Goal: Task Accomplishment & Management: Manage account settings

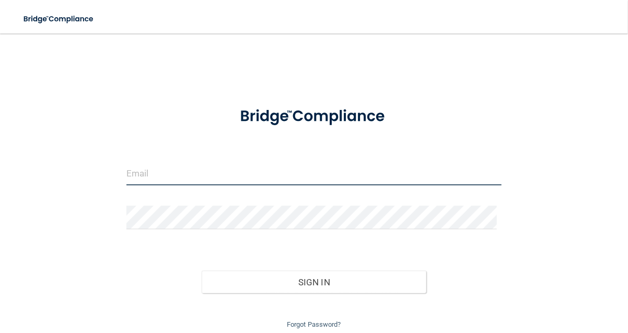
click at [322, 164] on input "email" at bounding box center [314, 174] width 375 height 24
type input "[PERSON_NAME][EMAIL_ADDRESS][DOMAIN_NAME]"
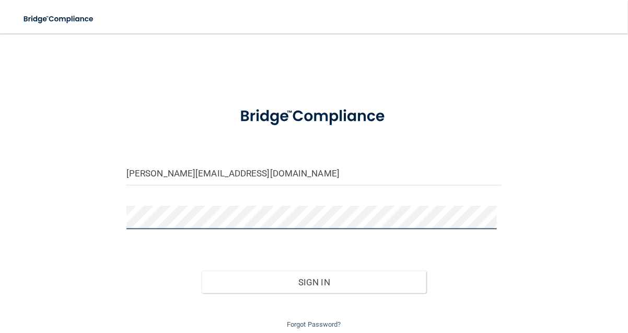
click at [202, 270] on button "Sign In" at bounding box center [314, 281] width 225 height 23
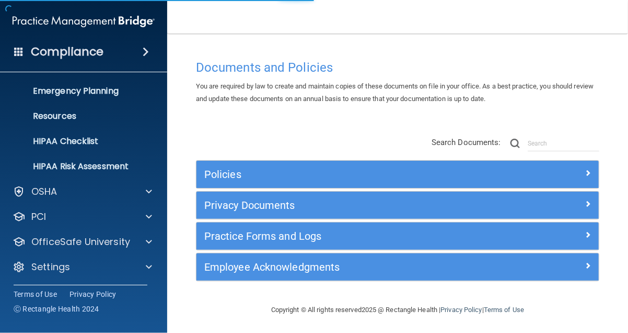
scroll to position [101, 0]
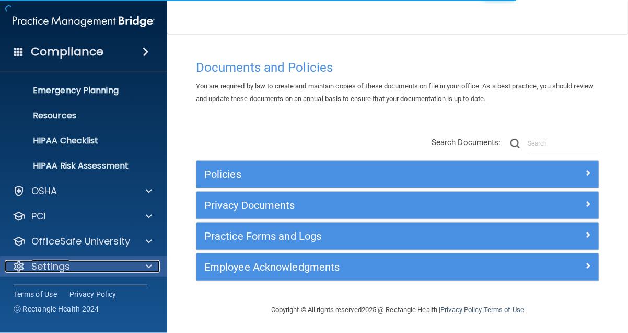
click at [149, 264] on span at bounding box center [149, 266] width 6 height 13
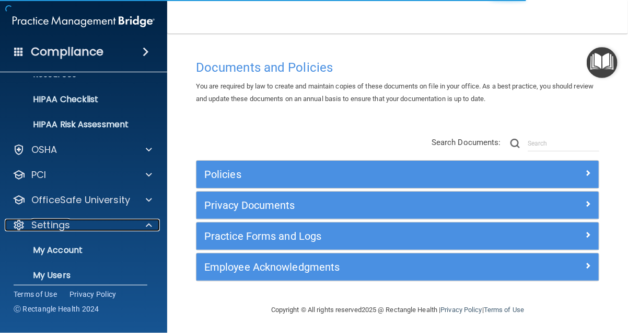
scroll to position [201, 0]
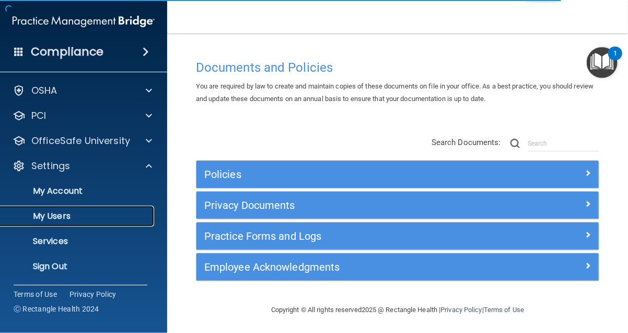
click at [125, 214] on p "My Users" at bounding box center [78, 216] width 143 height 10
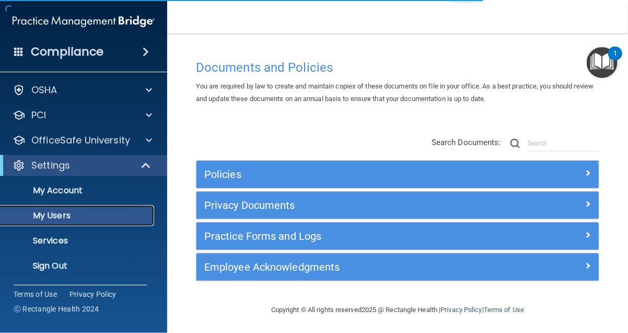
scroll to position [26, 0]
select select "20"
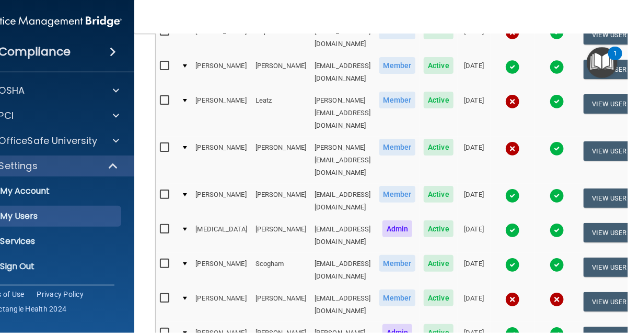
scroll to position [471, 0]
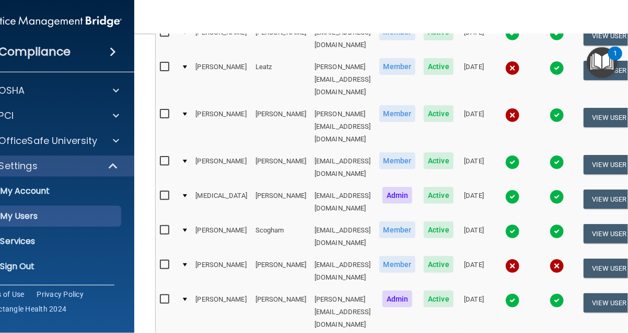
click at [520, 258] on img at bounding box center [513, 265] width 15 height 15
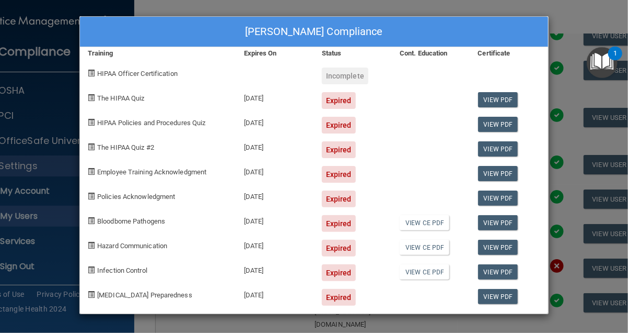
click at [564, 88] on div "[PERSON_NAME] Compliance Training Expires On Status Cont. Education Certificate…" at bounding box center [314, 166] width 628 height 333
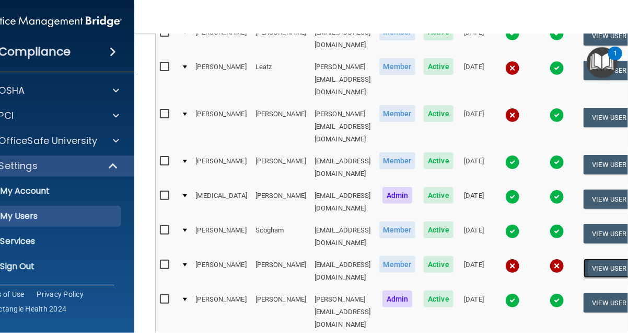
click at [626, 258] on button "View User" at bounding box center [610, 267] width 52 height 19
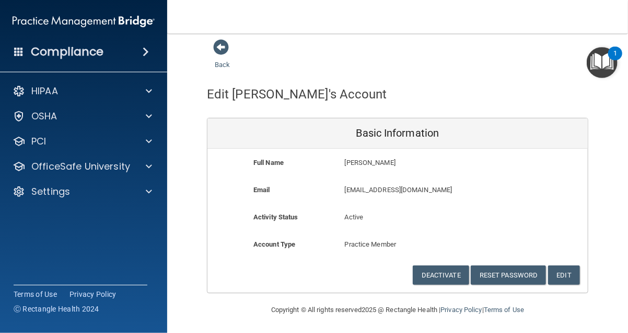
scroll to position [6, 0]
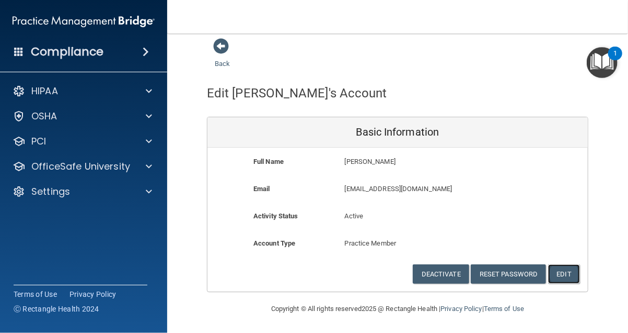
click at [562, 270] on button "Edit" at bounding box center [564, 273] width 32 height 19
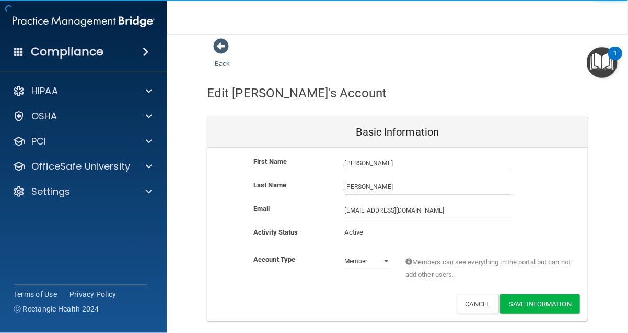
click at [356, 233] on p "Active" at bounding box center [367, 232] width 45 height 13
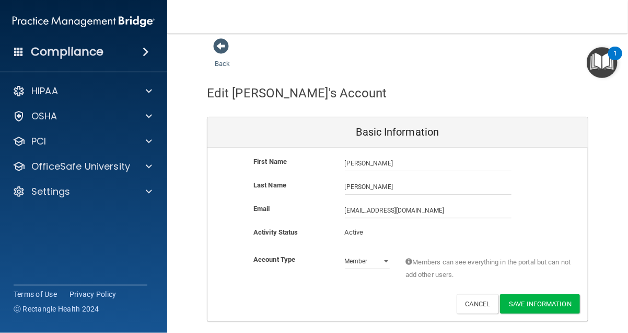
click at [364, 232] on p "Active" at bounding box center [367, 232] width 45 height 13
click at [513, 299] on button "Save Information" at bounding box center [540, 303] width 80 height 19
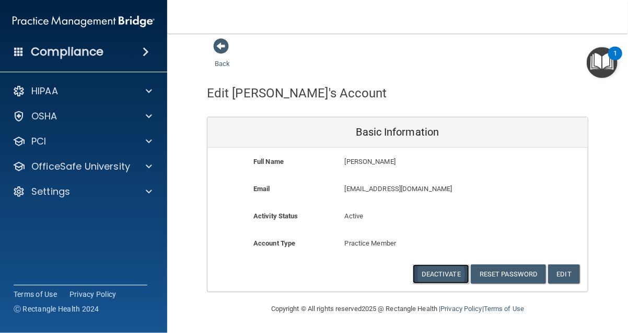
click at [444, 270] on button "Deactivate" at bounding box center [441, 273] width 56 height 19
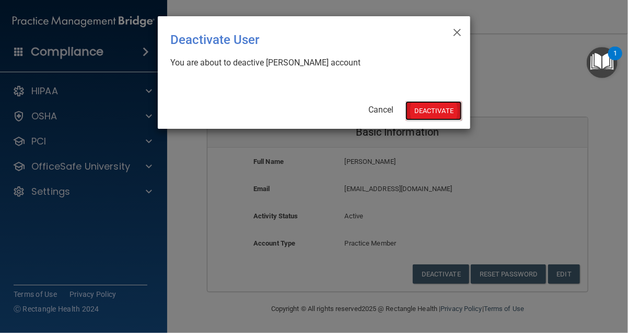
click at [429, 112] on button "Deactivate" at bounding box center [434, 110] width 56 height 19
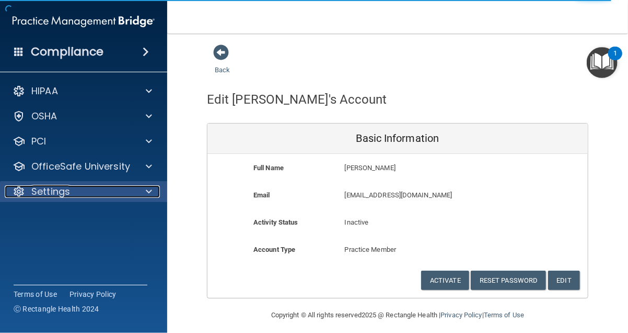
click at [134, 186] on div at bounding box center [147, 191] width 26 height 13
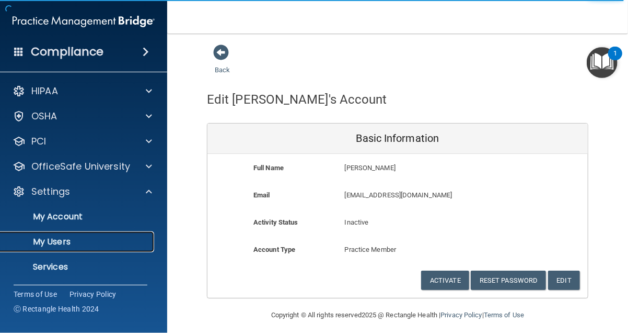
click at [120, 236] on p "My Users" at bounding box center [78, 241] width 143 height 10
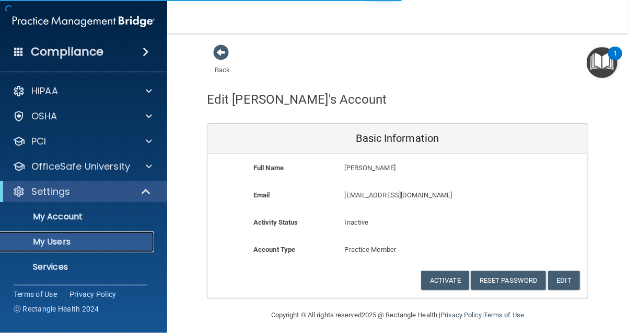
select select "20"
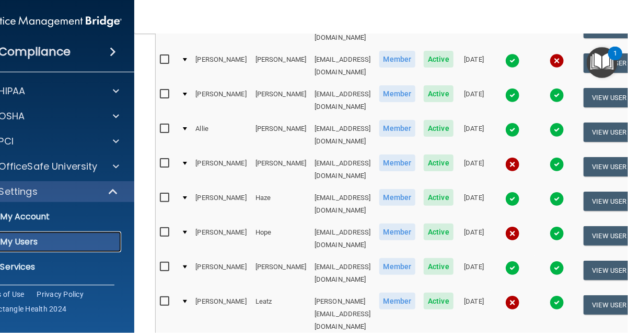
scroll to position [261, 0]
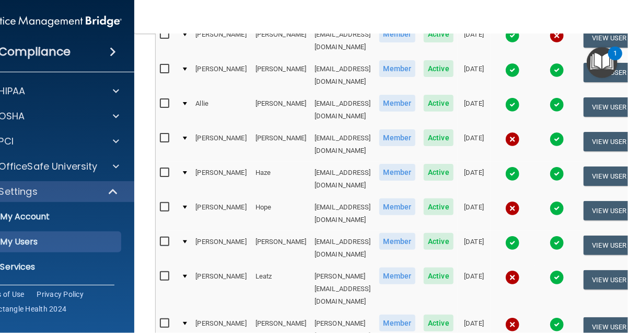
click at [520, 270] on img at bounding box center [513, 277] width 15 height 15
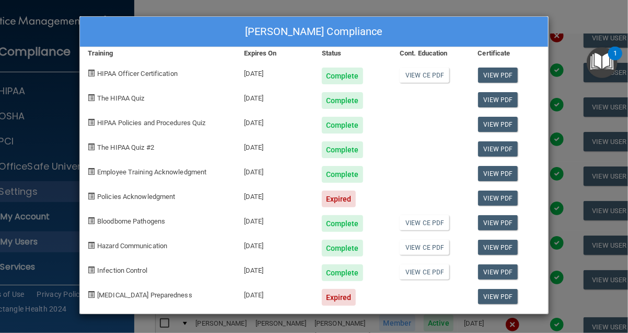
click at [581, 27] on div "Robin Leatz's Compliance Training Expires On Status Cont. Education Certificate…" at bounding box center [314, 166] width 628 height 333
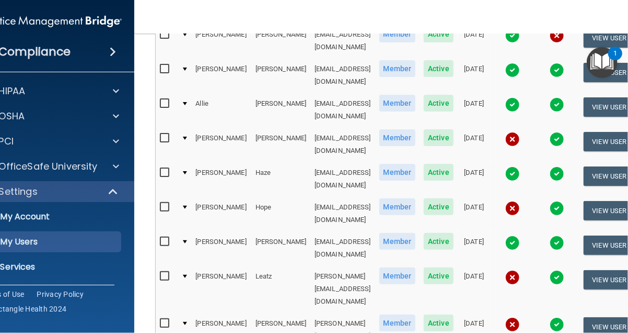
click at [520, 317] on img at bounding box center [513, 324] width 15 height 15
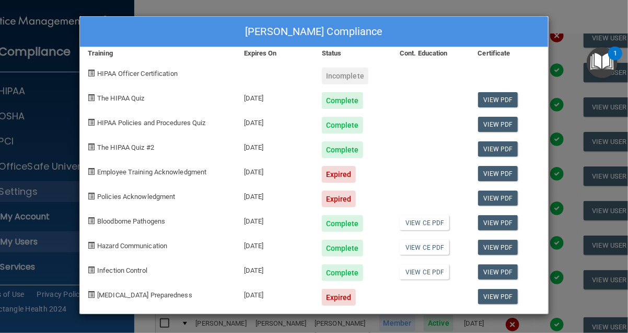
click at [567, 144] on div "Ashley Lyons's Compliance Training Expires On Status Cont. Education Certificat…" at bounding box center [314, 166] width 628 height 333
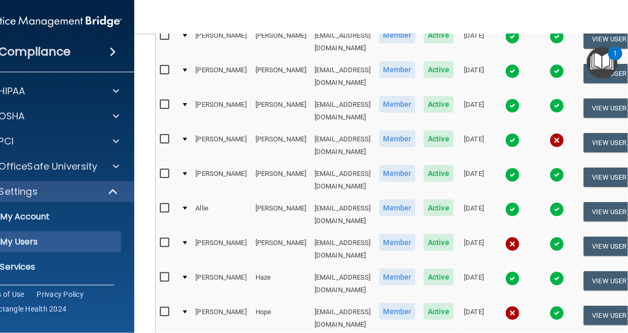
scroll to position [105, 0]
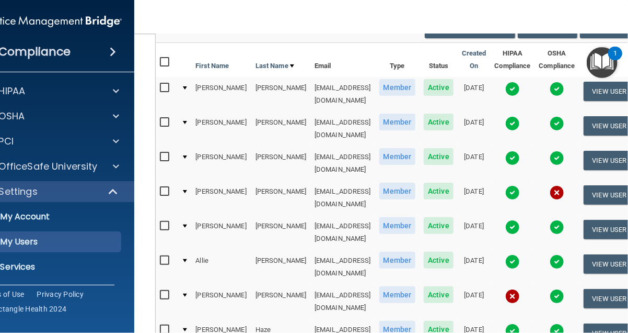
click at [565, 185] on img at bounding box center [557, 192] width 15 height 15
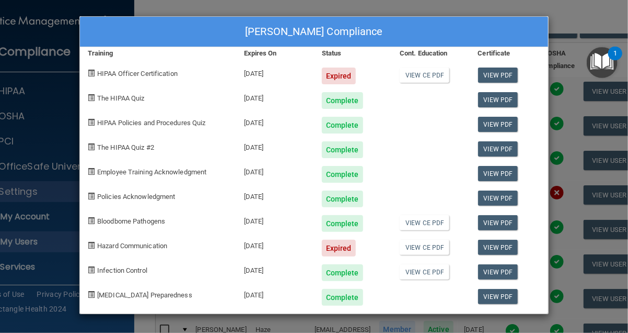
click at [574, 5] on div "Allison Denton's Compliance Training Expires On Status Cont. Education Certific…" at bounding box center [314, 166] width 628 height 333
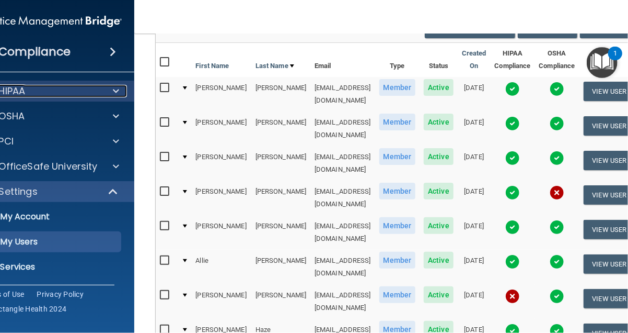
click at [39, 94] on div "HIPAA" at bounding box center [37, 91] width 130 height 13
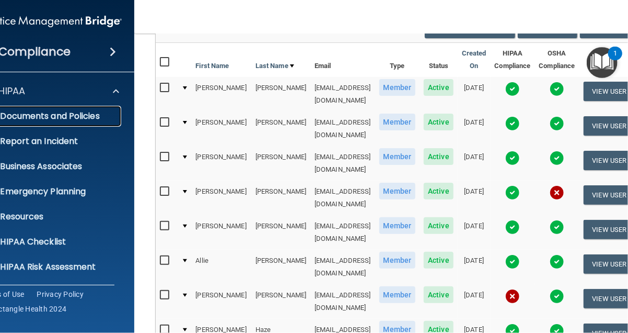
click at [36, 117] on p "Documents and Policies" at bounding box center [45, 116] width 143 height 10
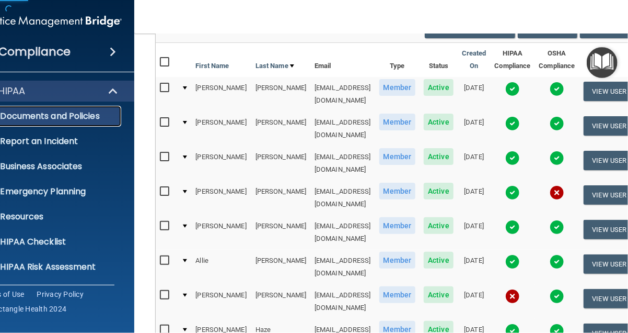
scroll to position [1, 0]
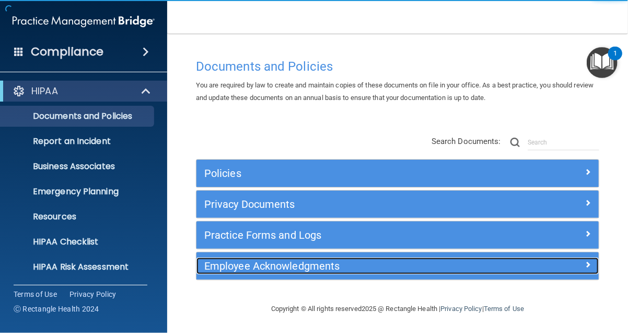
click at [232, 261] on h5 "Employee Acknowledgments" at bounding box center [347, 266] width 287 height 12
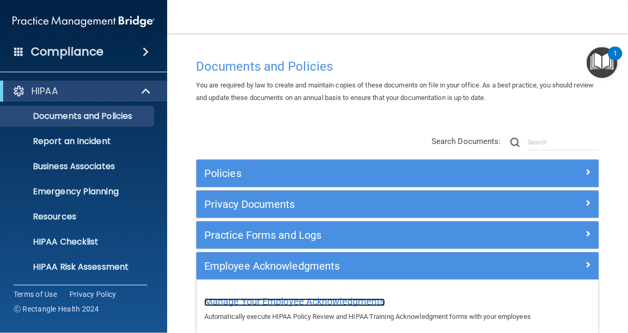
click at [249, 301] on span "Manage Your Employee Acknowledgments" at bounding box center [294, 300] width 181 height 11
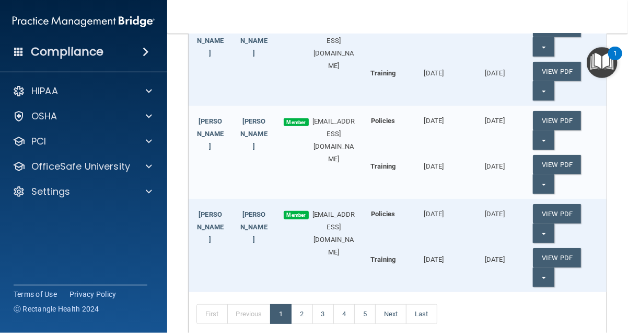
scroll to position [315, 0]
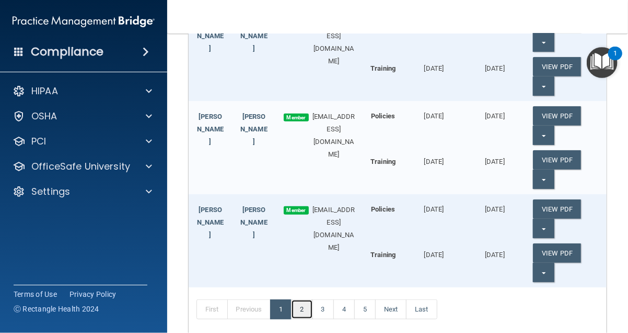
click at [305, 305] on link "2" at bounding box center [301, 309] width 21 height 20
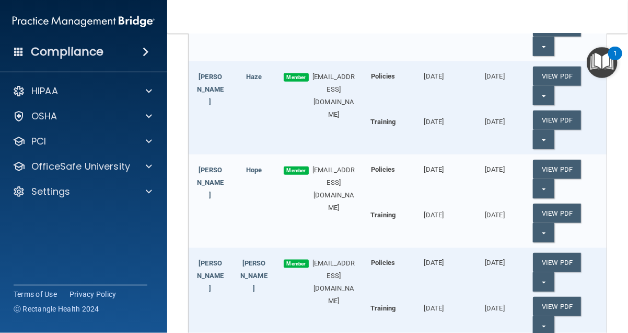
scroll to position [472, 0]
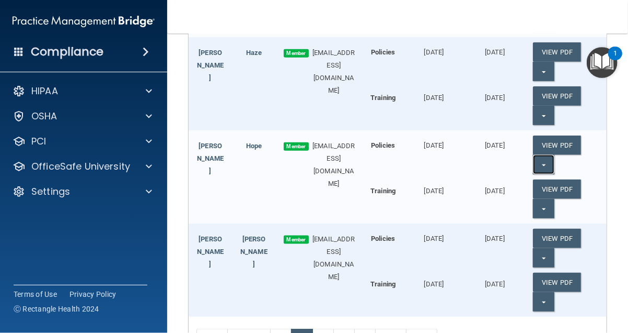
click at [538, 159] on button "Split button!" at bounding box center [543, 164] width 21 height 19
click at [554, 182] on link "Update Acknowledgment" at bounding box center [581, 186] width 96 height 16
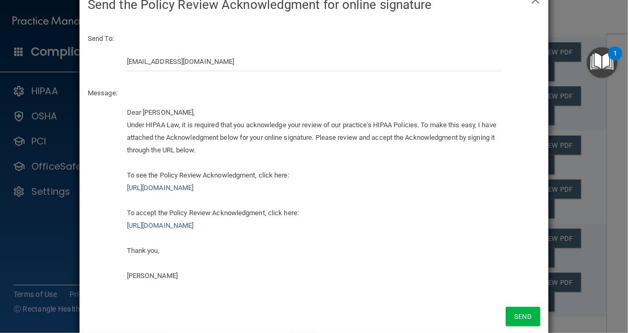
scroll to position [48, 0]
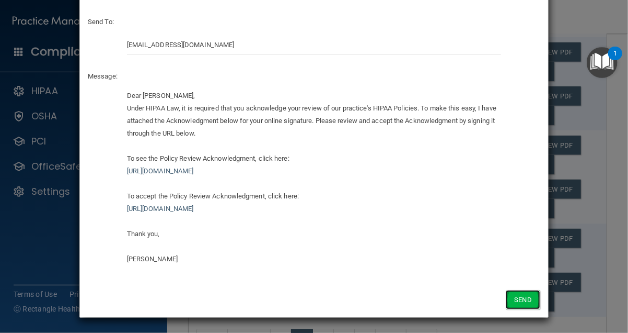
click at [524, 297] on button "Send" at bounding box center [523, 299] width 35 height 19
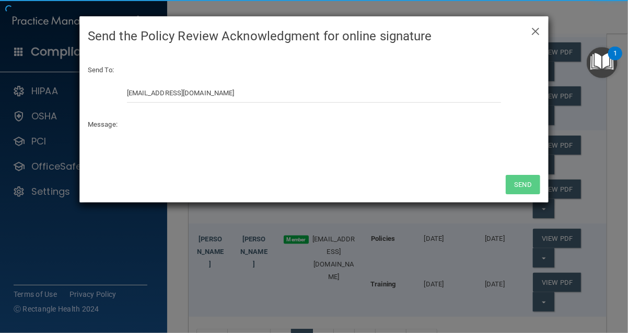
scroll to position [0, 0]
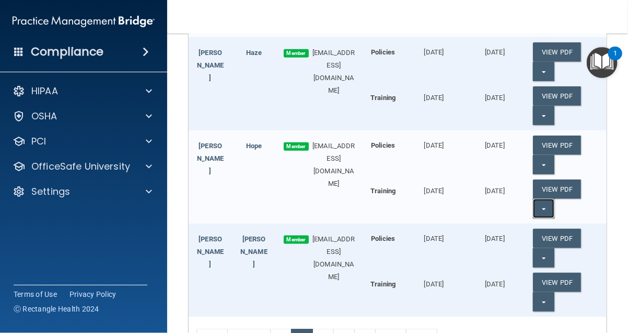
click at [541, 209] on button "Split button!" at bounding box center [543, 208] width 21 height 19
click at [550, 230] on link "Update Acknowledgment" at bounding box center [581, 230] width 96 height 16
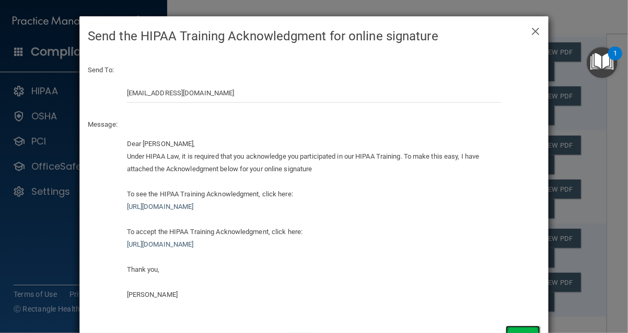
click at [524, 328] on button "Send" at bounding box center [523, 334] width 35 height 19
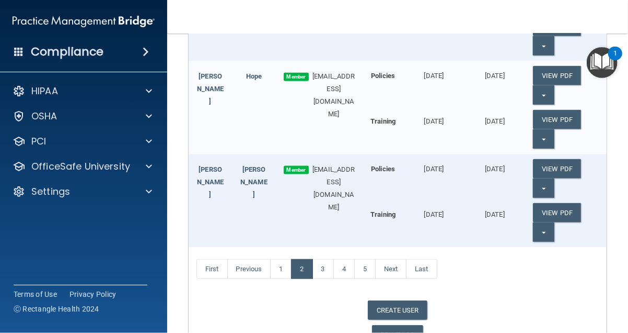
scroll to position [576, 0]
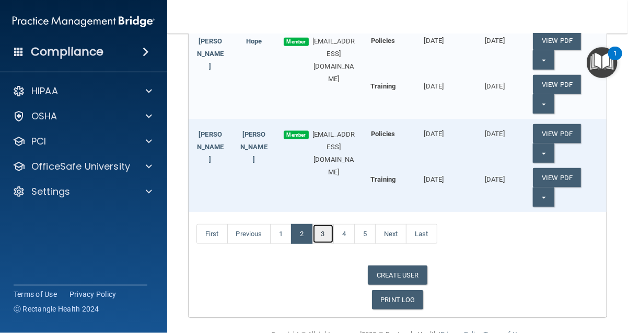
click at [322, 232] on link "3" at bounding box center [323, 234] width 21 height 20
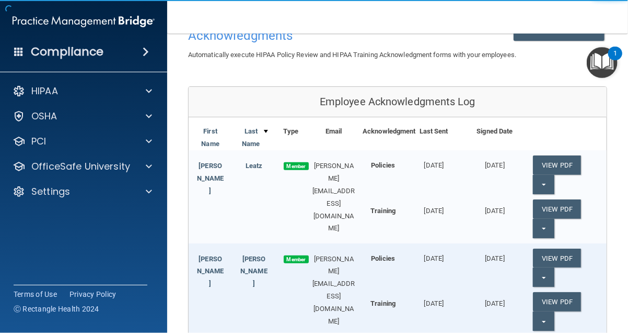
scroll to position [105, 0]
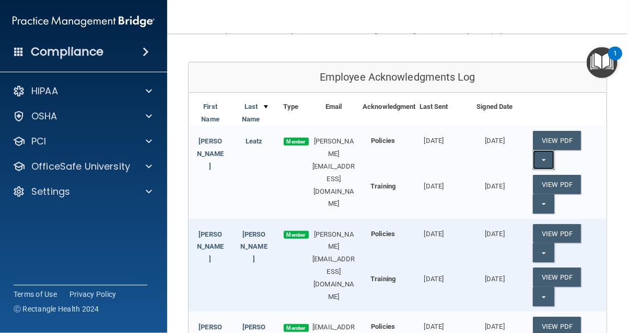
click at [536, 156] on button "Split button!" at bounding box center [543, 159] width 21 height 19
click at [559, 179] on link "Update Acknowledgment" at bounding box center [581, 181] width 96 height 16
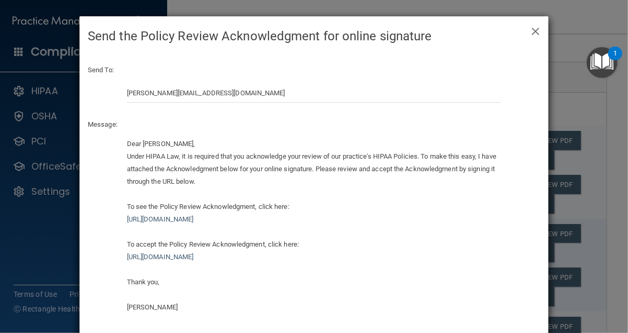
scroll to position [48, 0]
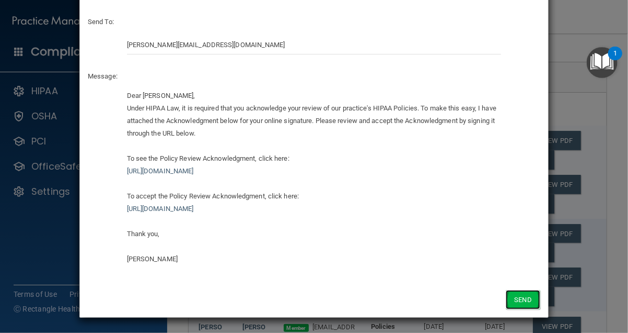
click at [508, 295] on button "Send" at bounding box center [523, 299] width 35 height 19
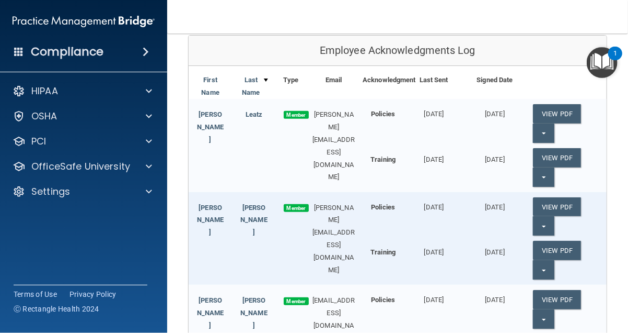
scroll to position [157, 0]
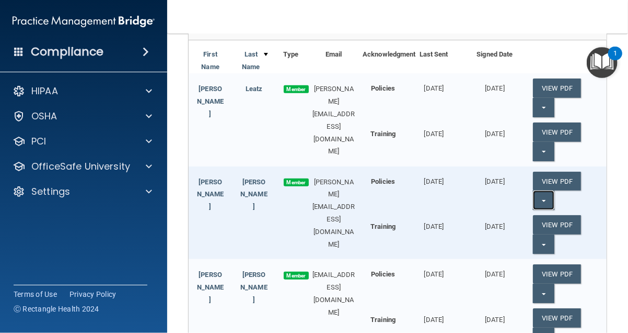
click at [542, 195] on button "Split button!" at bounding box center [543, 199] width 21 height 19
click at [554, 216] on link "Update Acknowledgment" at bounding box center [581, 221] width 96 height 16
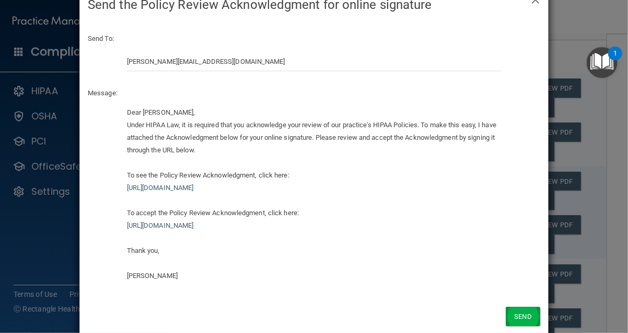
scroll to position [48, 0]
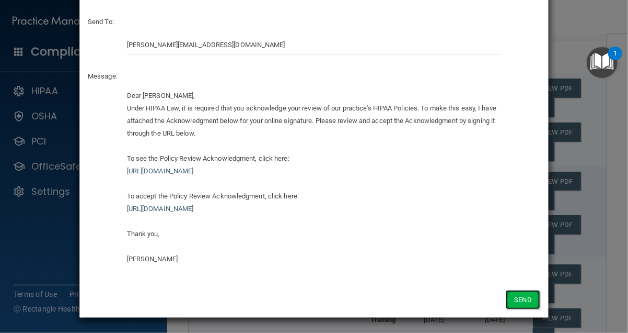
click at [523, 301] on button "Send" at bounding box center [523, 299] width 35 height 19
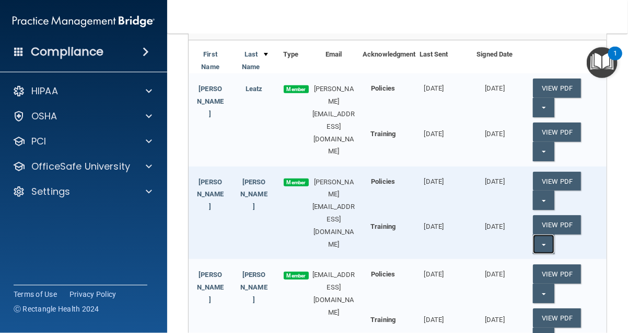
click at [542, 244] on span "button" at bounding box center [544, 245] width 4 height 2
click at [559, 265] on link "Update Acknowledgment" at bounding box center [581, 265] width 96 height 16
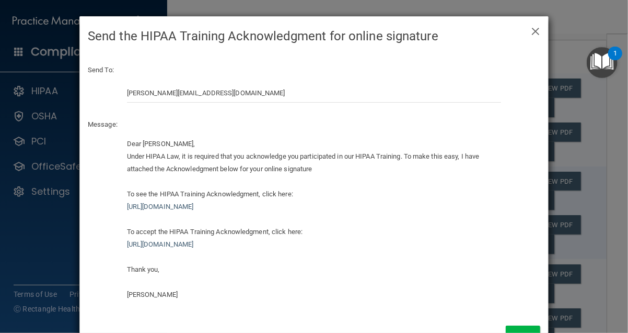
scroll to position [36, 0]
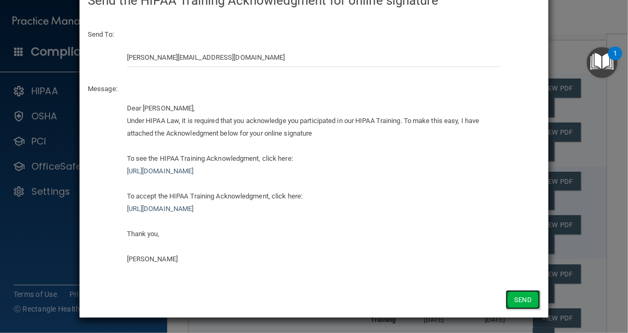
click at [517, 292] on button "Send" at bounding box center [523, 299] width 35 height 19
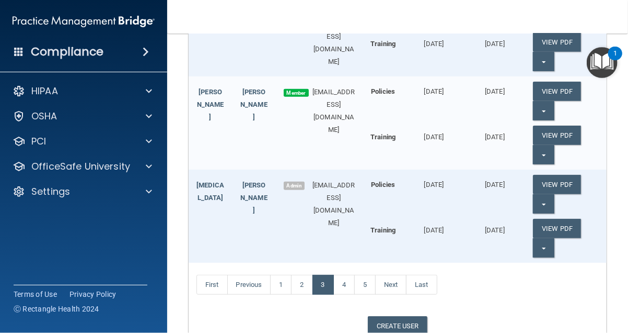
scroll to position [366, 0]
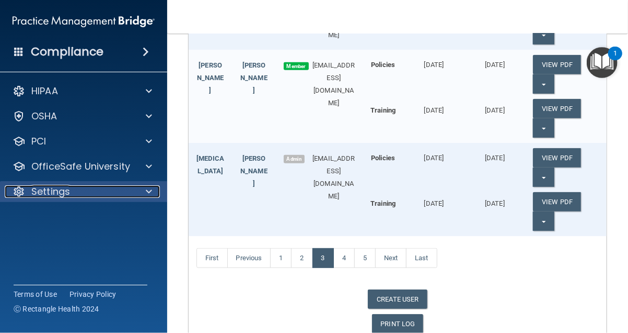
click at [130, 188] on div "Settings" at bounding box center [70, 191] width 130 height 13
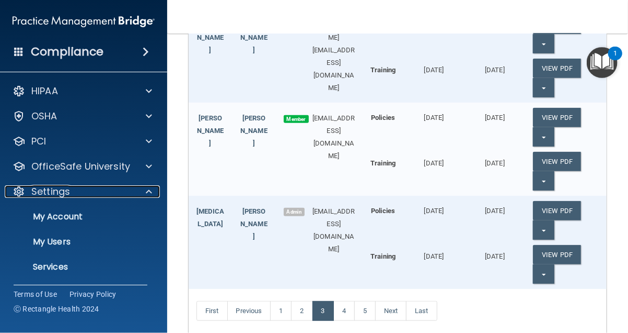
scroll to position [314, 0]
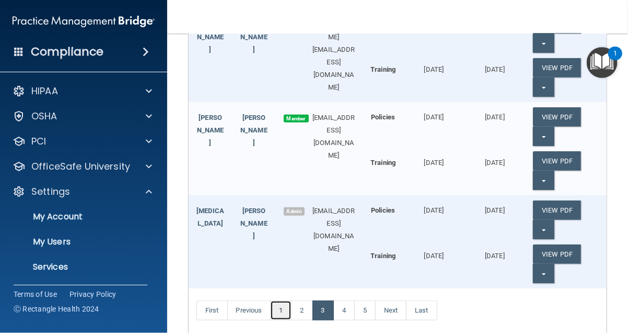
click at [280, 312] on link "1" at bounding box center [280, 310] width 21 height 20
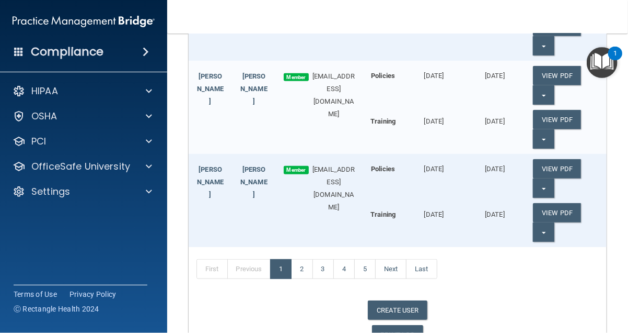
scroll to position [366, 0]
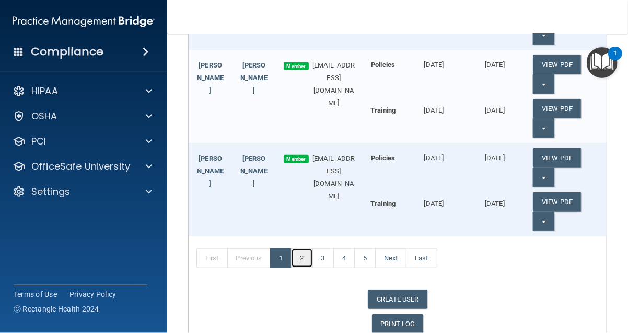
click at [310, 257] on link "2" at bounding box center [301, 258] width 21 height 20
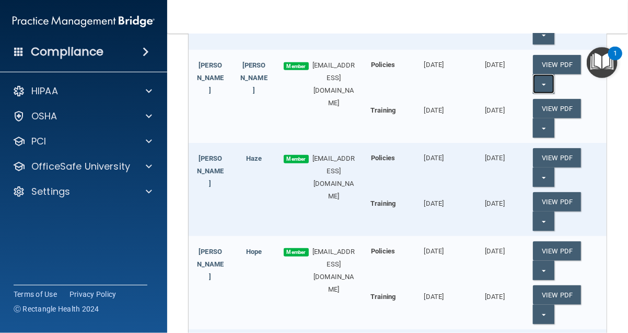
click at [534, 82] on button "Split button!" at bounding box center [543, 83] width 21 height 19
click at [543, 104] on link "Update Acknowledgment" at bounding box center [581, 105] width 96 height 16
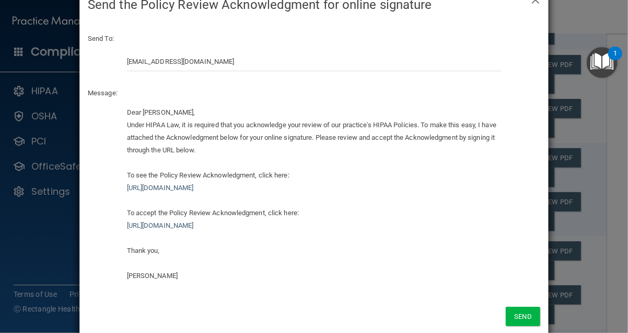
scroll to position [48, 0]
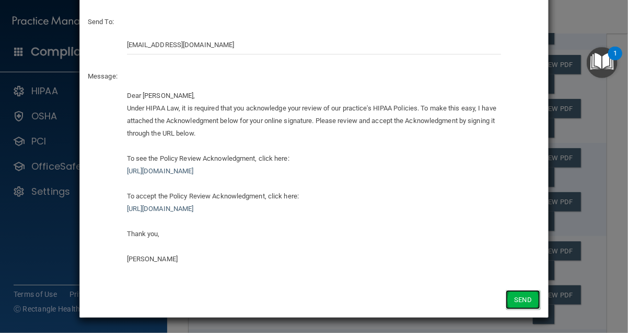
click at [520, 300] on button "Send" at bounding box center [523, 299] width 35 height 19
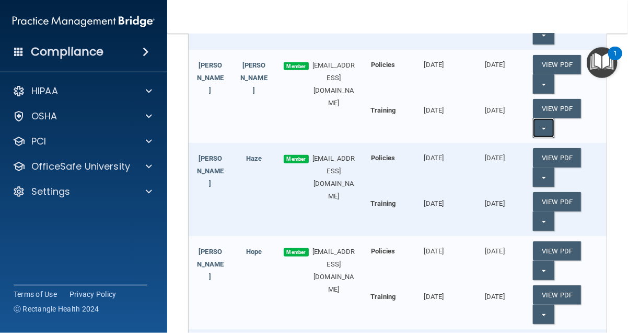
click at [542, 128] on span "button" at bounding box center [544, 129] width 4 height 2
click at [542, 152] on link "Update Acknowledgment" at bounding box center [581, 149] width 96 height 16
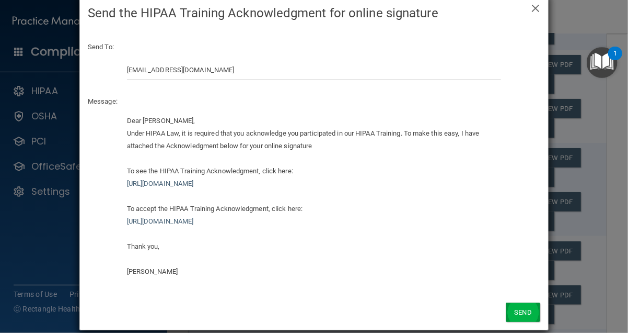
scroll to position [36, 0]
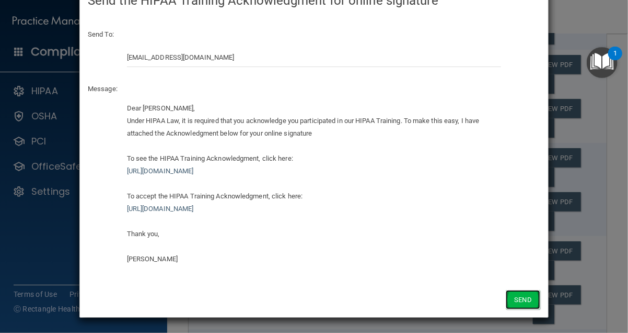
click at [518, 293] on button "Send" at bounding box center [523, 299] width 35 height 19
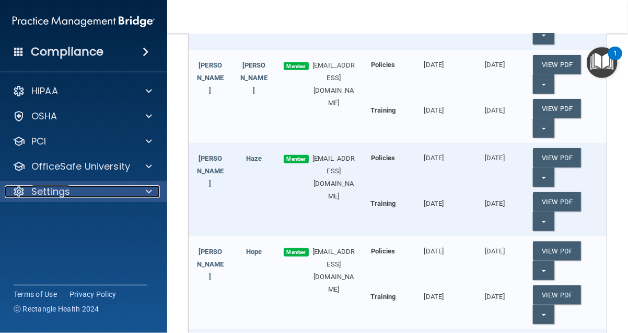
click at [54, 196] on p "Settings" at bounding box center [50, 191] width 39 height 13
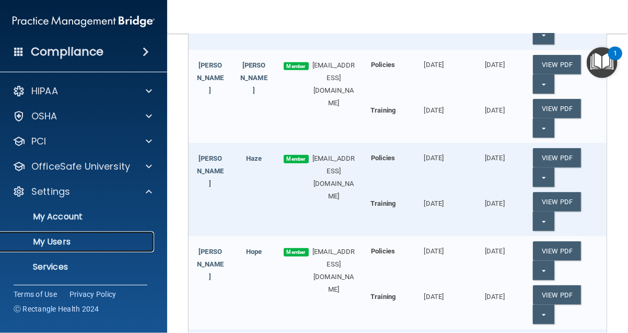
click at [77, 240] on p "My Users" at bounding box center [78, 241] width 143 height 10
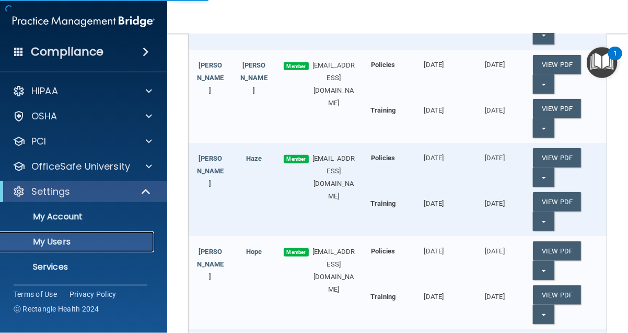
select select "20"
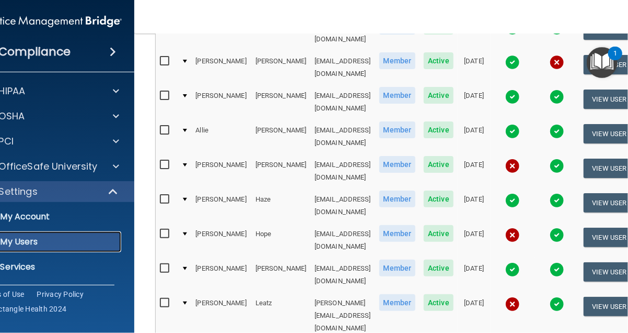
scroll to position [229, 0]
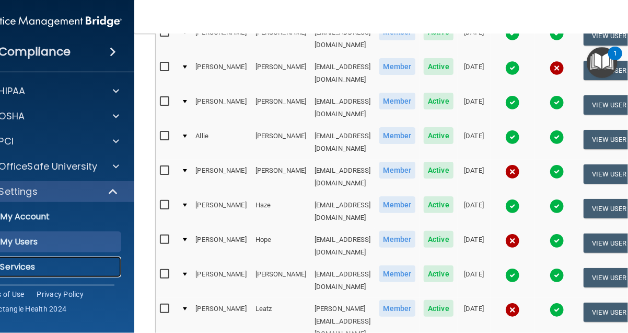
click at [25, 264] on p "Services" at bounding box center [45, 266] width 143 height 10
